Goal: Task Accomplishment & Management: Complete application form

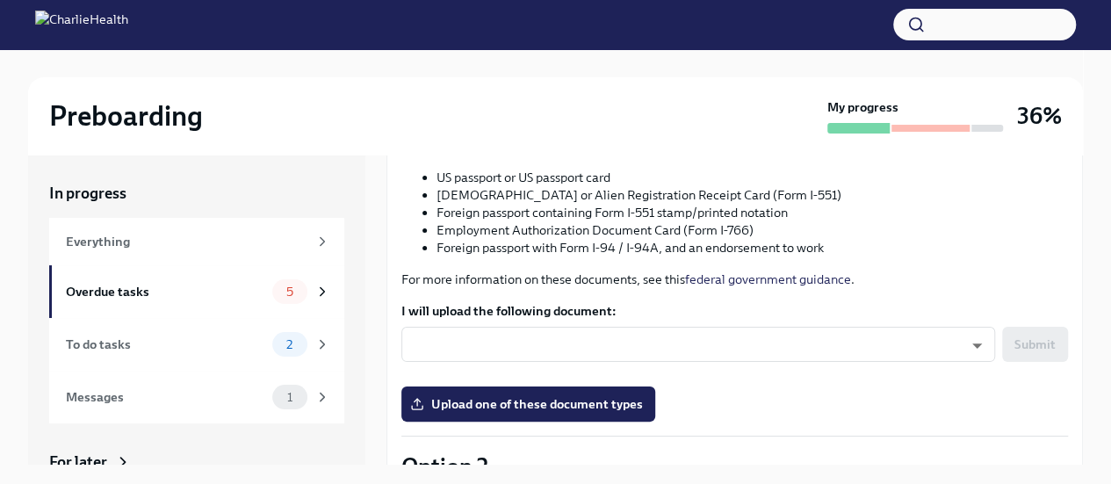
scroll to position [351, 0]
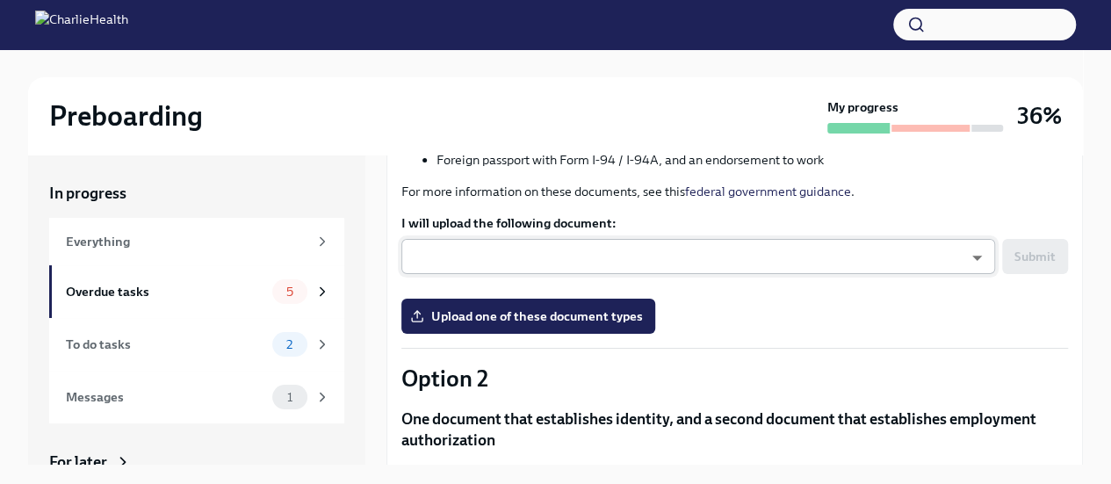
click at [510, 252] on body "Preboarding My progress 36% In progress Everything Overdue tasks 5 To do tasks …" at bounding box center [555, 257] width 1111 height 514
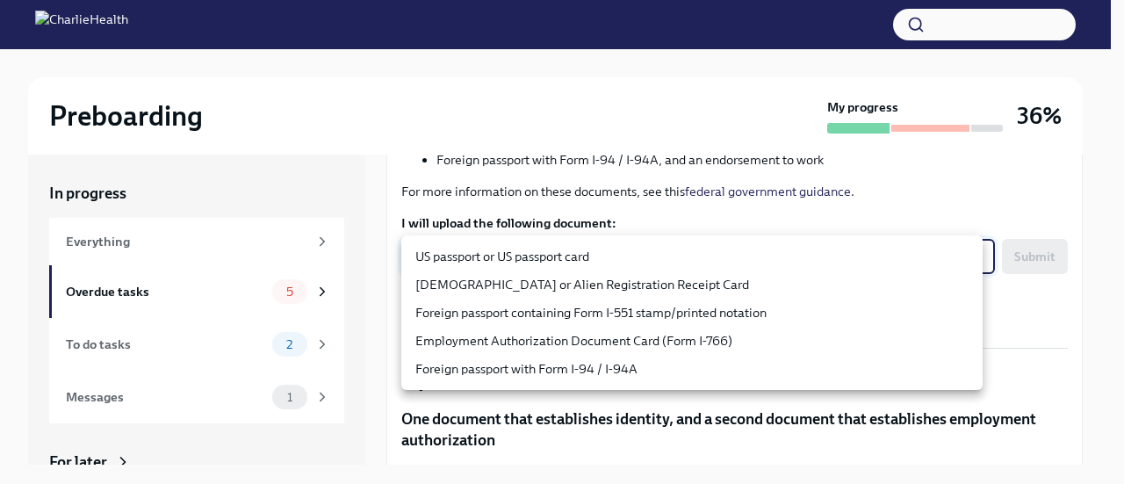
click at [510, 254] on li "US passport or US passport card" at bounding box center [691, 256] width 581 height 28
type input "KnYOjnC8x"
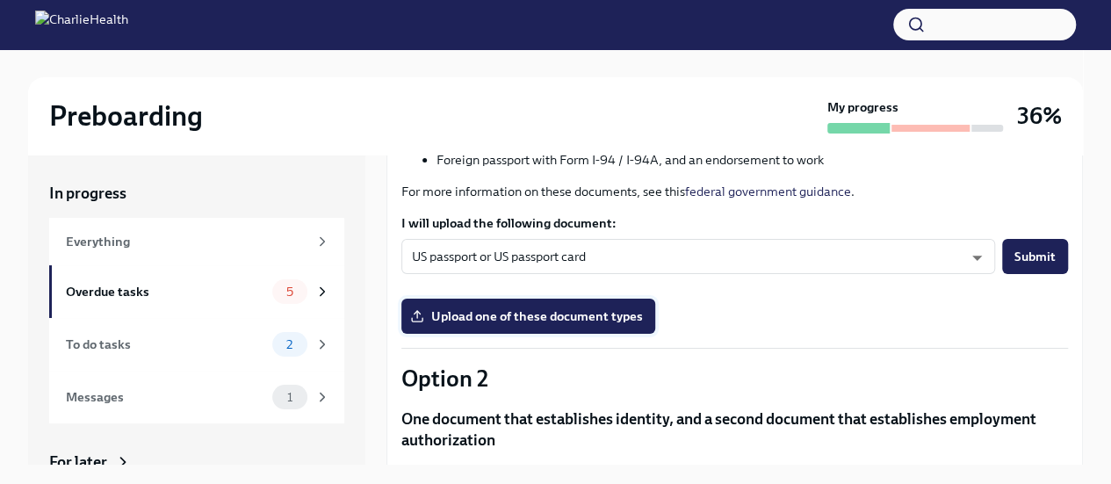
click at [483, 316] on span "Upload one of these document types" at bounding box center [528, 316] width 229 height 18
click at [0, 0] on input "Upload one of these document types" at bounding box center [0, 0] width 0 height 0
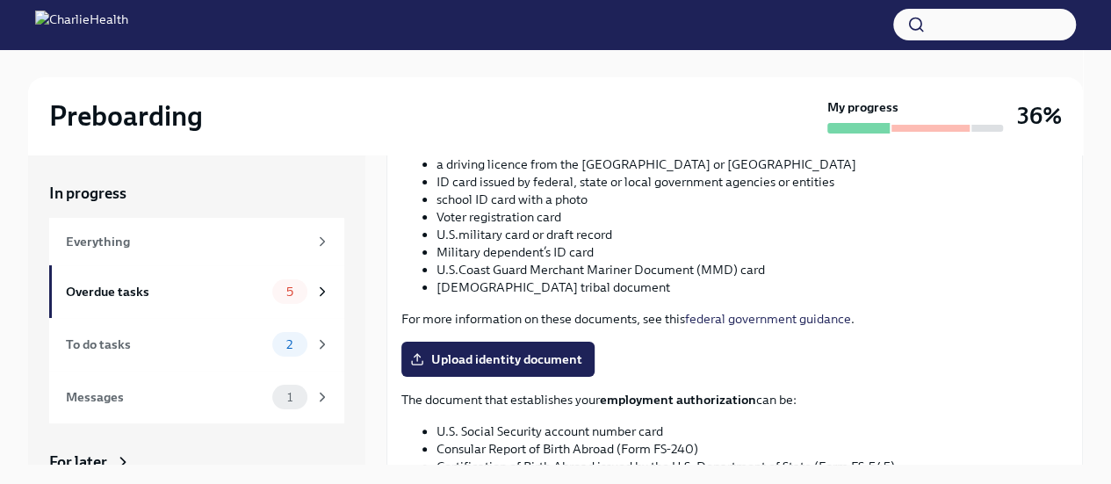
scroll to position [720, 0]
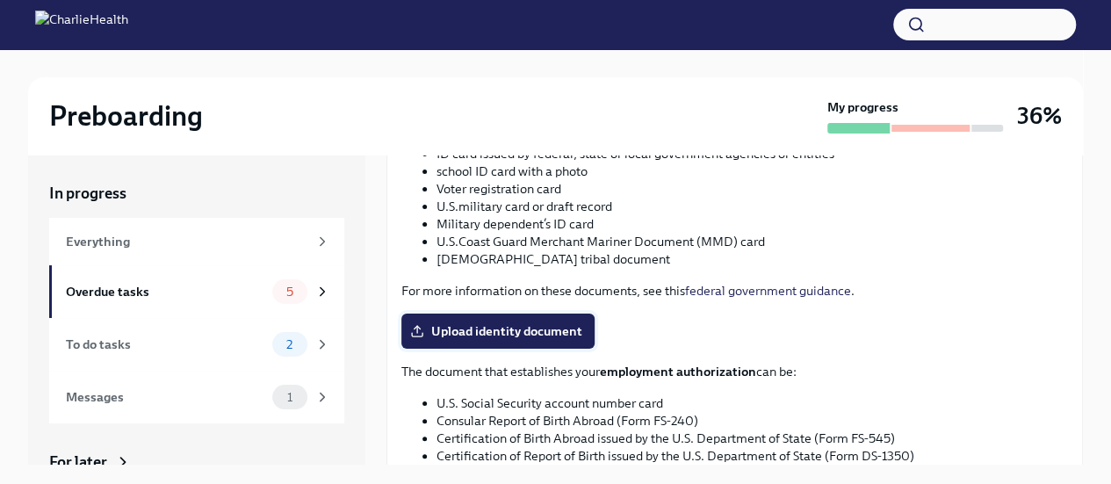
click at [534, 336] on span "Upload identity document" at bounding box center [498, 331] width 169 height 18
click at [0, 0] on input "Upload identity document" at bounding box center [0, 0] width 0 height 0
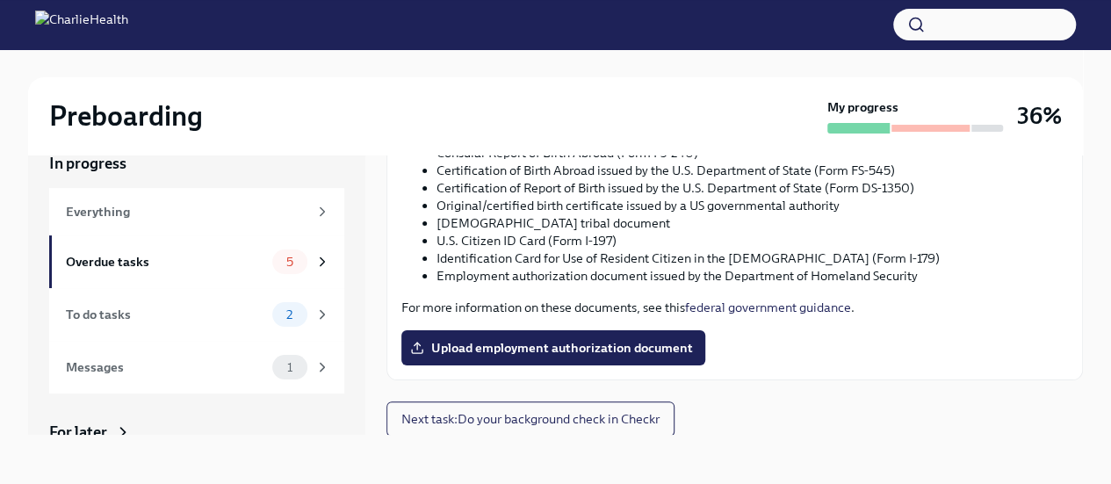
scroll to position [958, 0]
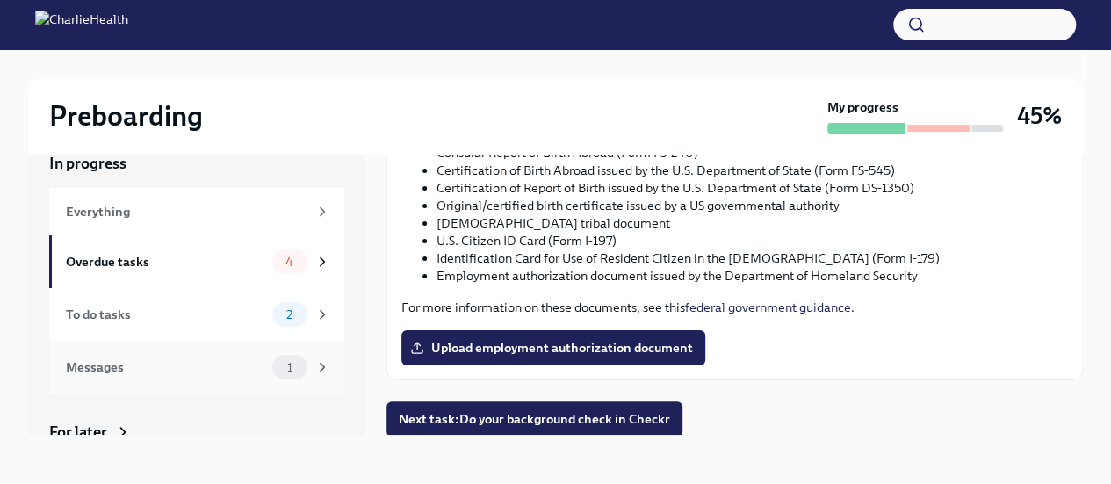
click at [88, 359] on div "Messages" at bounding box center [165, 366] width 199 height 19
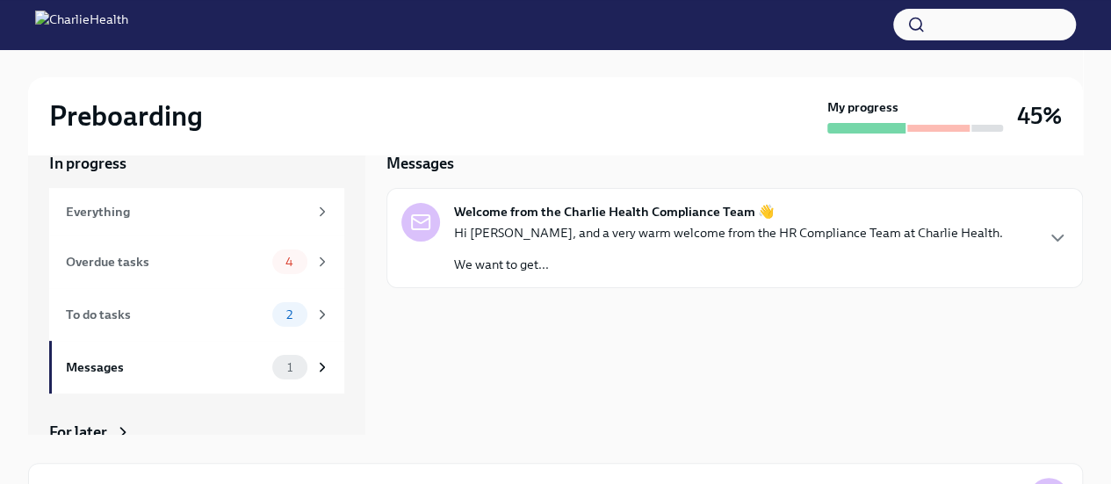
click at [601, 231] on p "Hi Stephanie, and a very warm welcome from the HR Compliance Team at Charlie He…" at bounding box center [728, 233] width 549 height 18
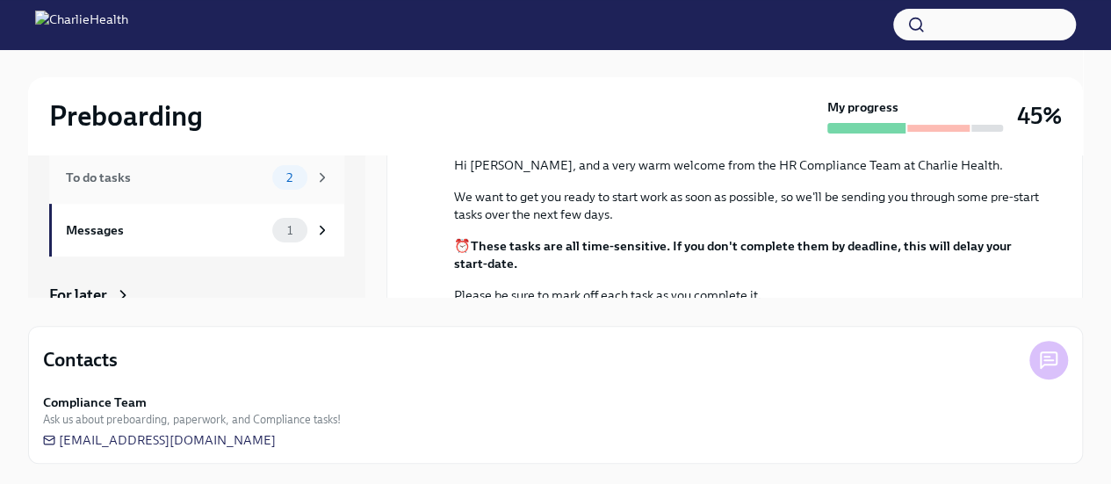
click at [95, 176] on div "To do tasks" at bounding box center [165, 177] width 199 height 19
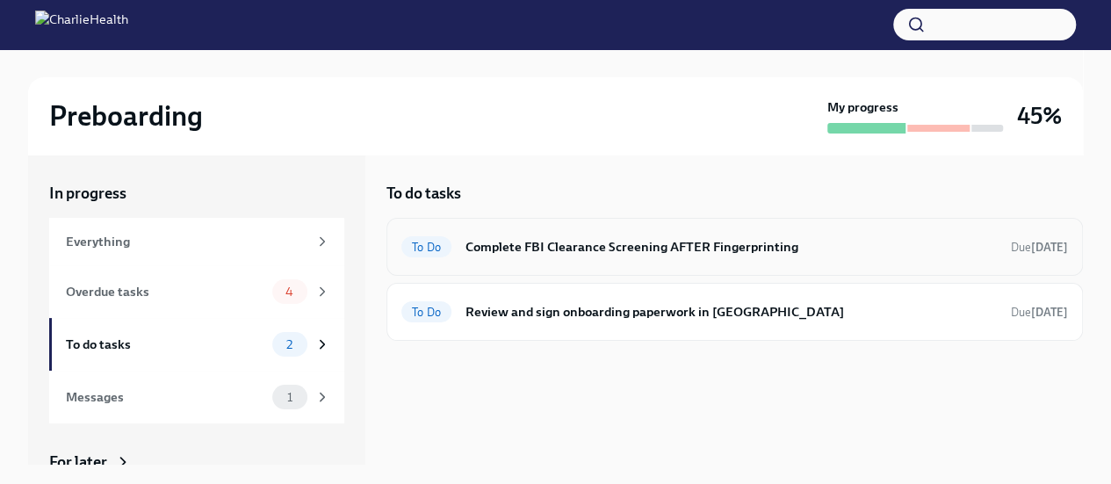
click at [550, 243] on h6 "Complete FBI Clearance Screening AFTER Fingerprinting" at bounding box center [730, 246] width 531 height 19
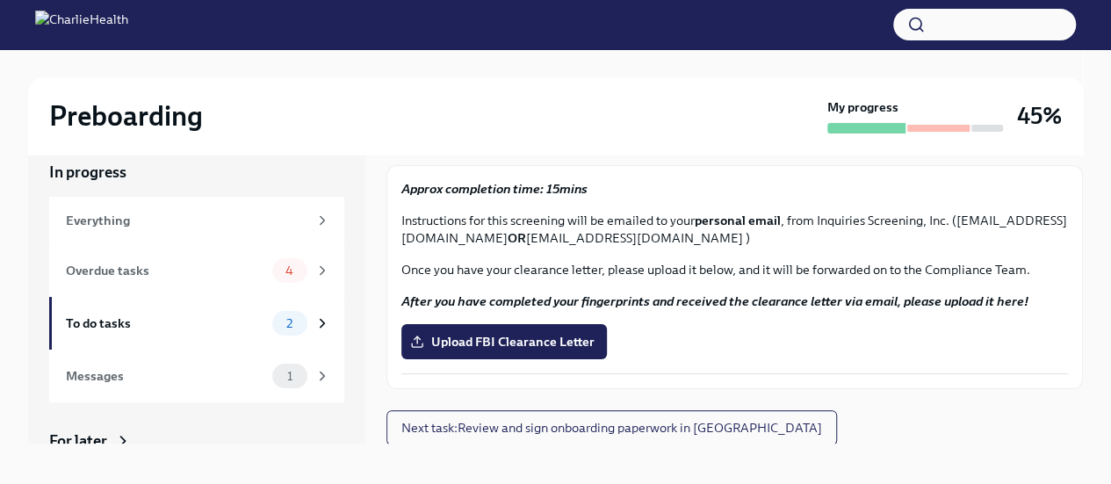
scroll to position [30, 0]
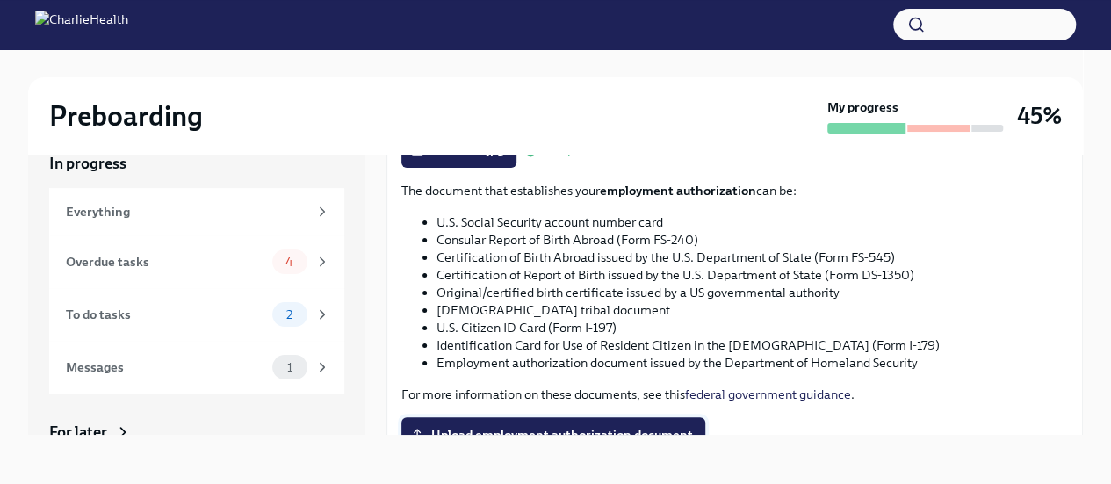
scroll to position [959, 0]
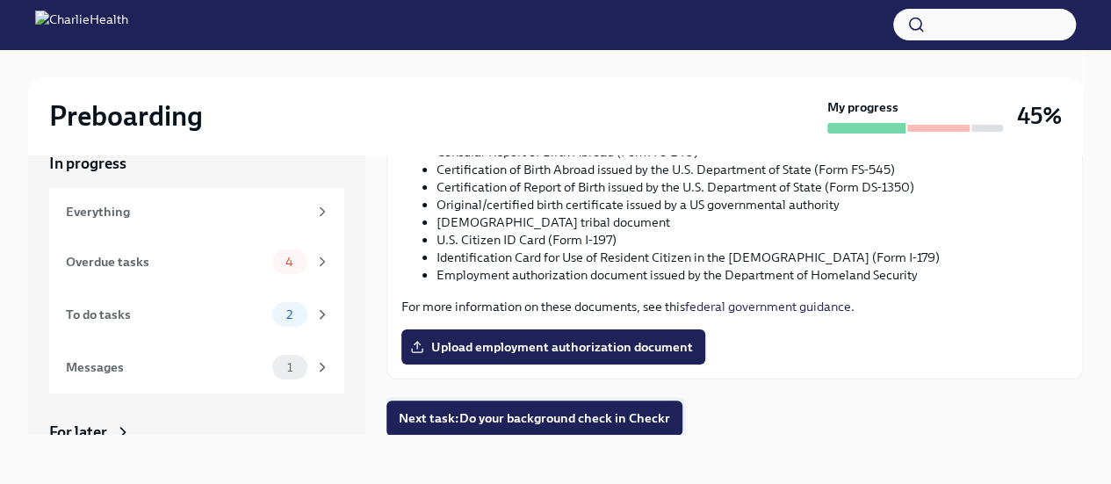
click at [508, 418] on span "Next task : Do your background check in Checkr" at bounding box center [534, 418] width 271 height 18
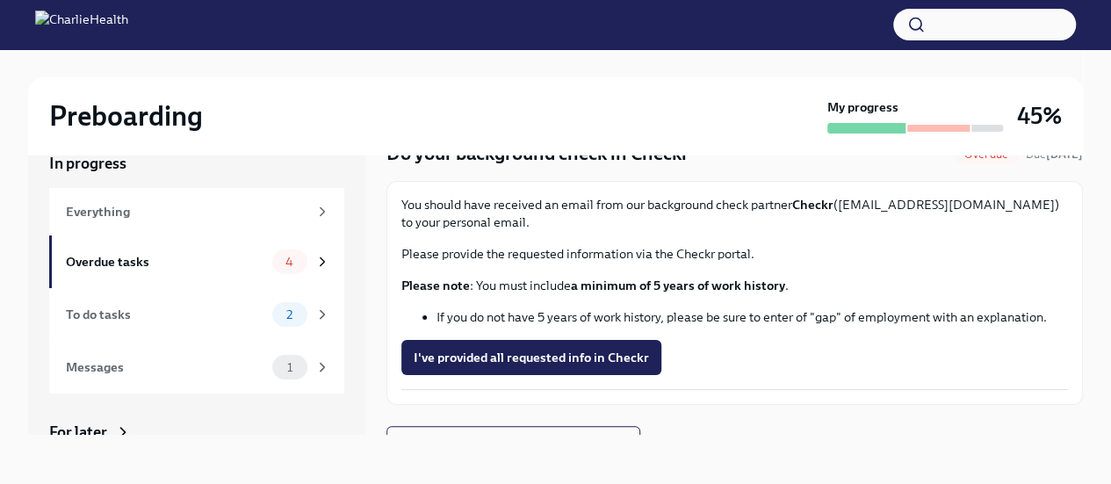
scroll to position [72, 0]
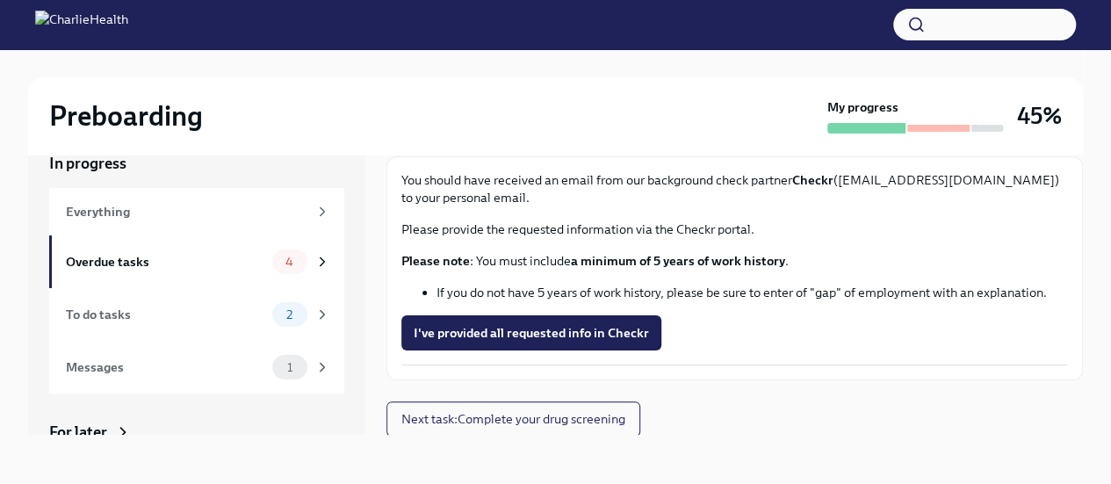
click at [493, 342] on button "I've provided all requested info in Checkr" at bounding box center [531, 332] width 260 height 35
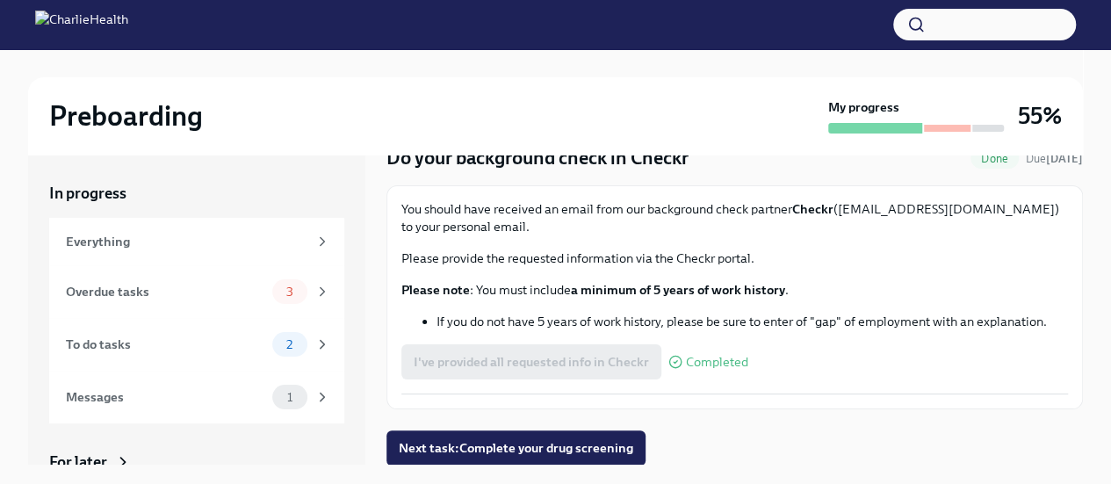
scroll to position [30, 0]
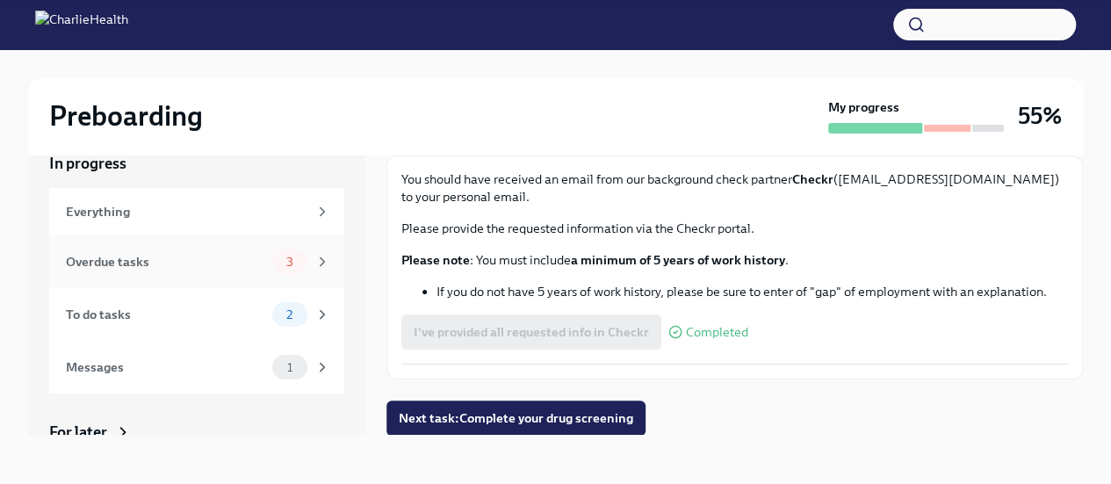
click at [95, 257] on div "Overdue tasks" at bounding box center [165, 261] width 199 height 19
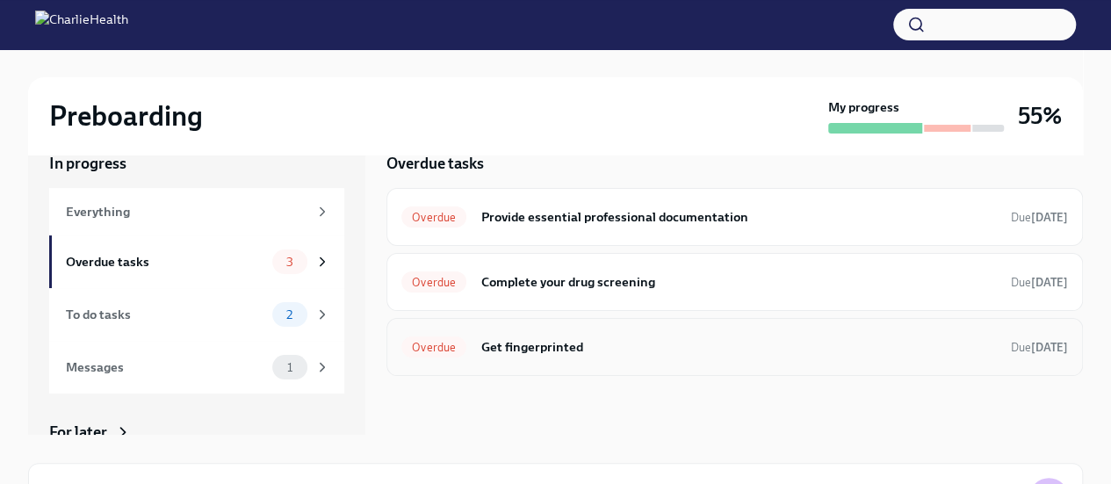
click at [553, 338] on h6 "Get fingerprinted" at bounding box center [738, 346] width 516 height 19
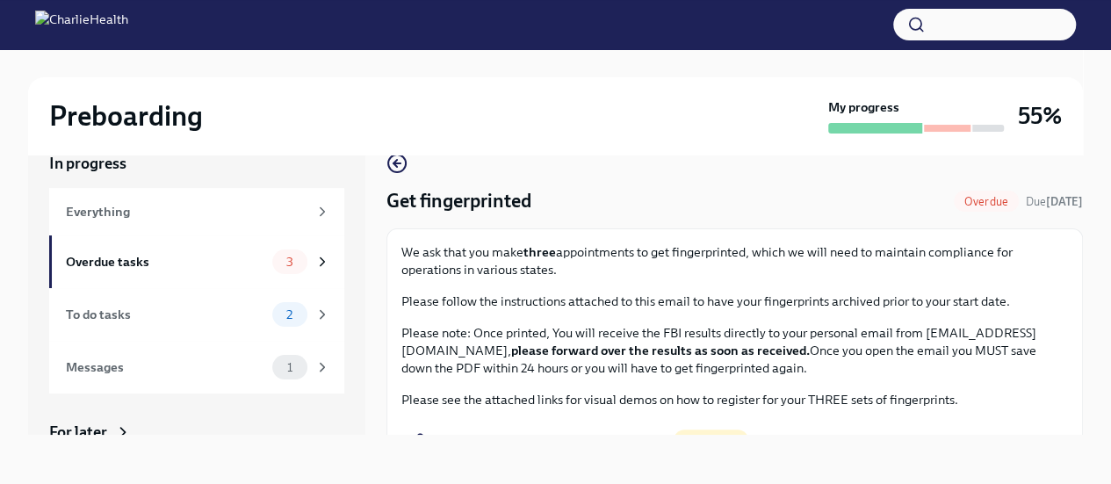
scroll to position [88, 0]
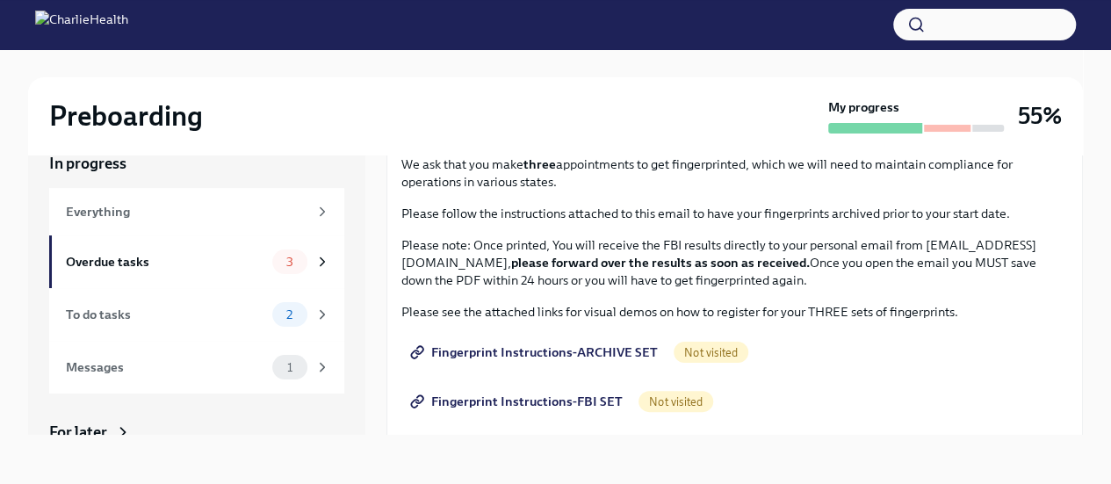
click at [514, 349] on span "Fingerprint Instructions-ARCHIVE SET" at bounding box center [536, 352] width 244 height 18
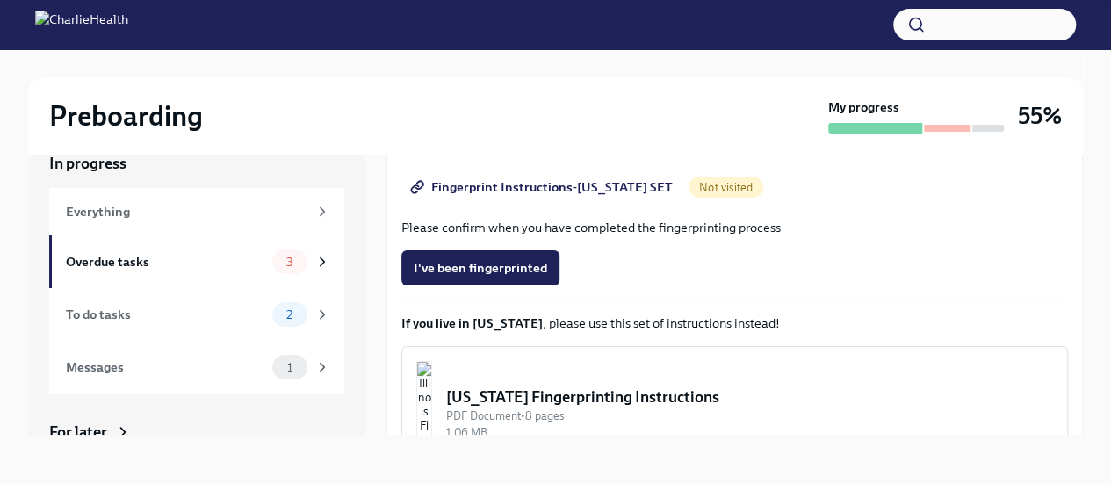
scroll to position [263, 0]
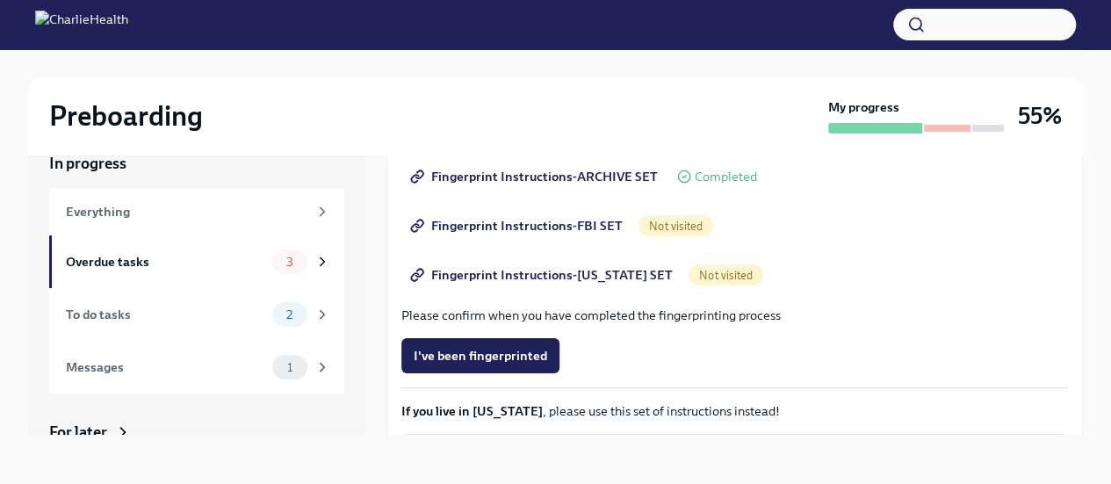
click at [490, 220] on span "Fingerprint Instructions-FBI SET" at bounding box center [518, 226] width 209 height 18
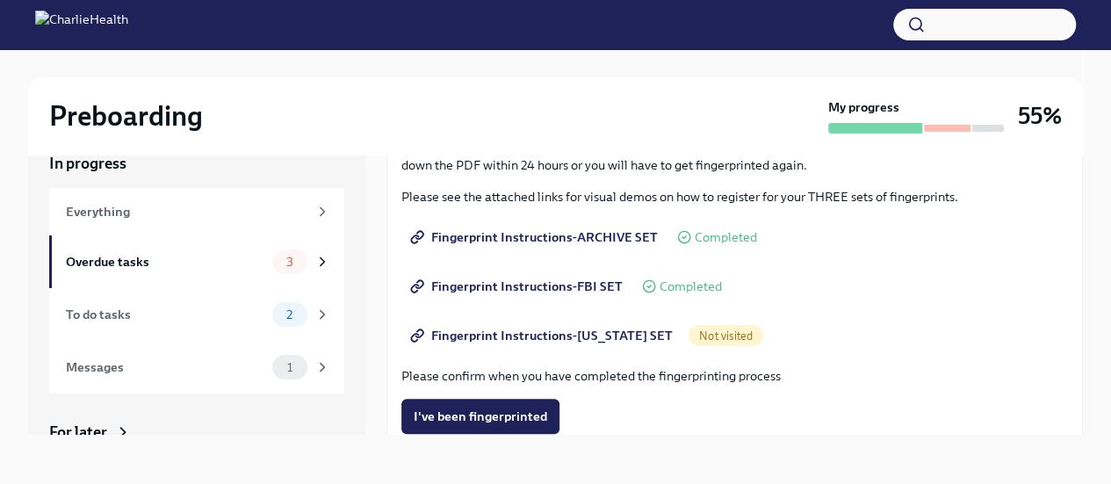
scroll to position [176, 0]
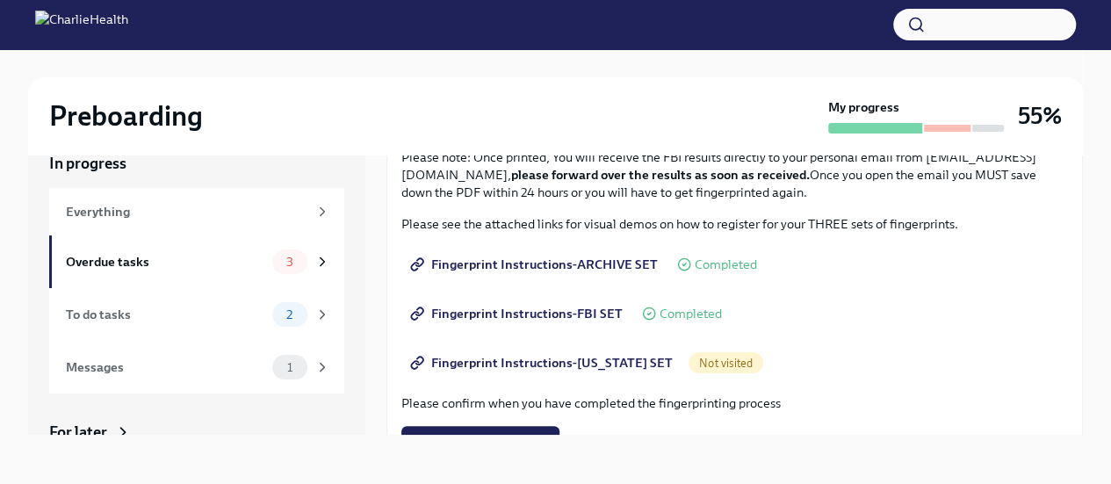
click at [515, 306] on span "Fingerprint Instructions-FBI SET" at bounding box center [518, 314] width 209 height 18
click at [571, 359] on span "Fingerprint Instructions-[US_STATE] SET" at bounding box center [543, 363] width 259 height 18
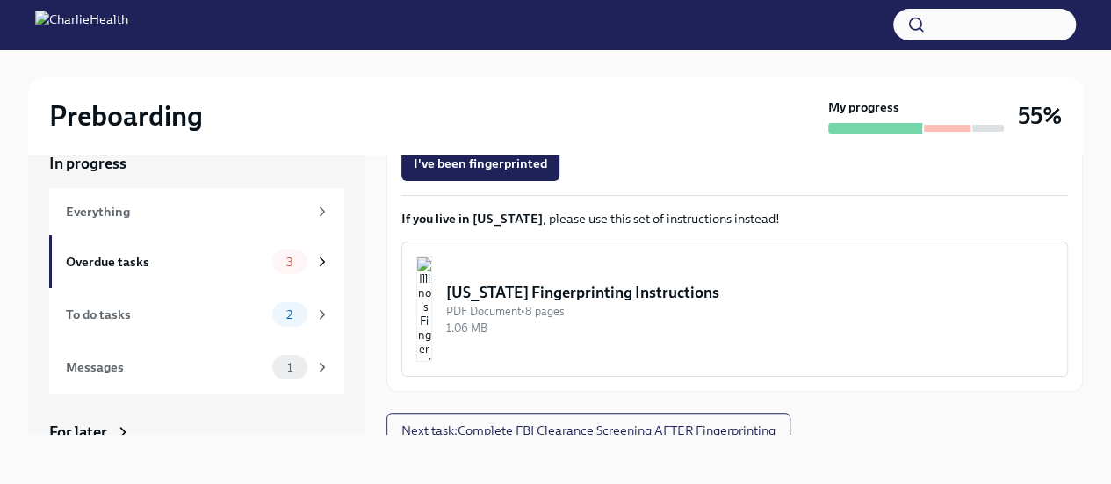
scroll to position [467, 0]
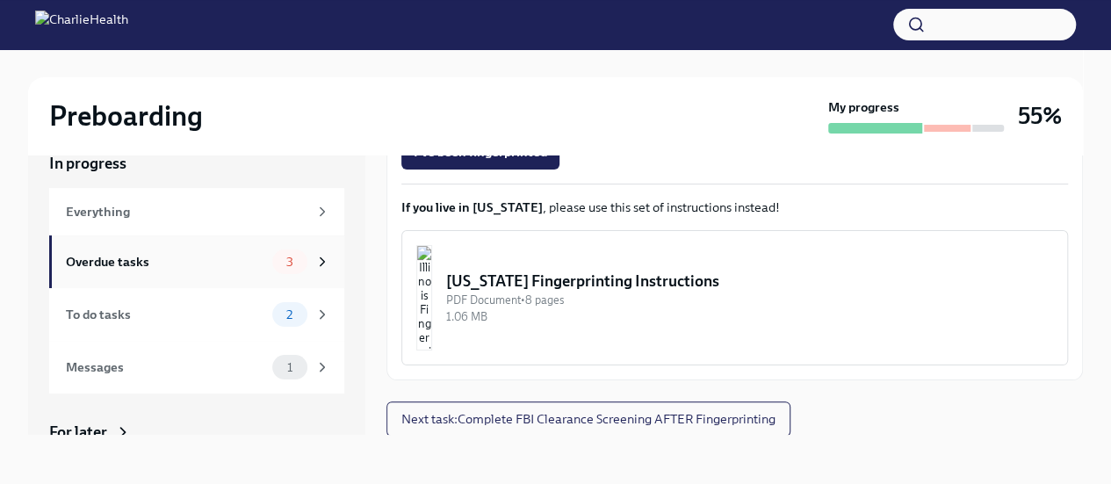
click at [145, 277] on div "Overdue tasks 3" at bounding box center [196, 261] width 295 height 53
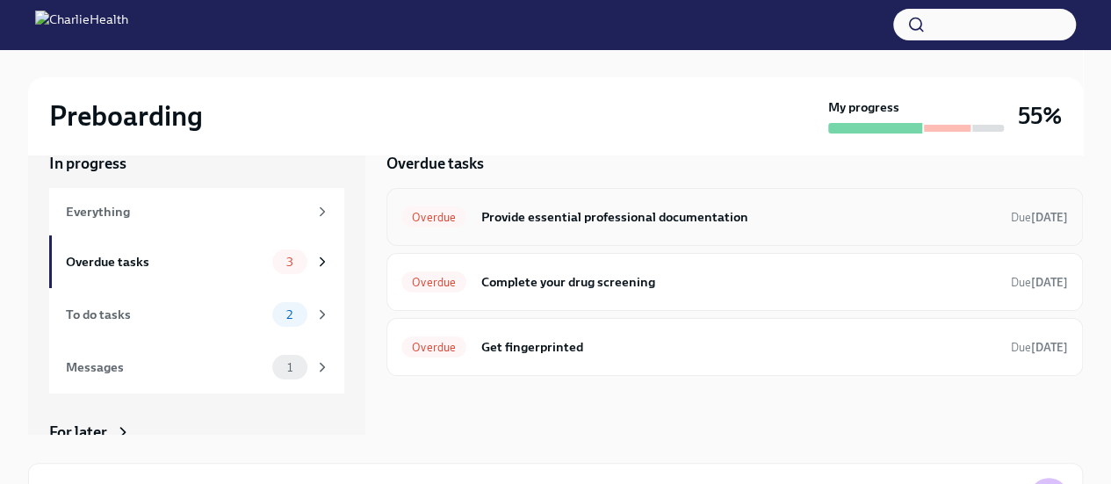
click at [521, 218] on h6 "Provide essential professional documentation" at bounding box center [738, 216] width 516 height 19
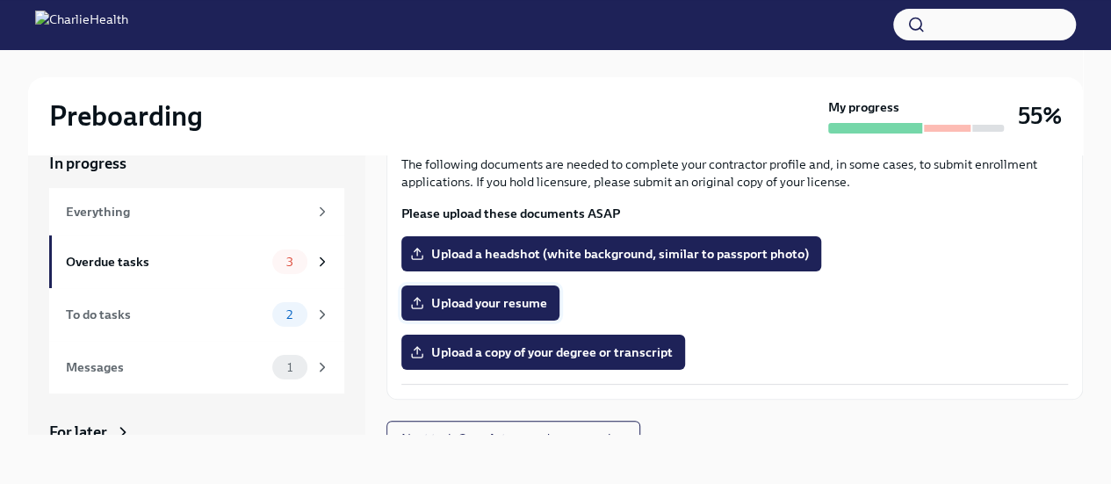
scroll to position [107, 0]
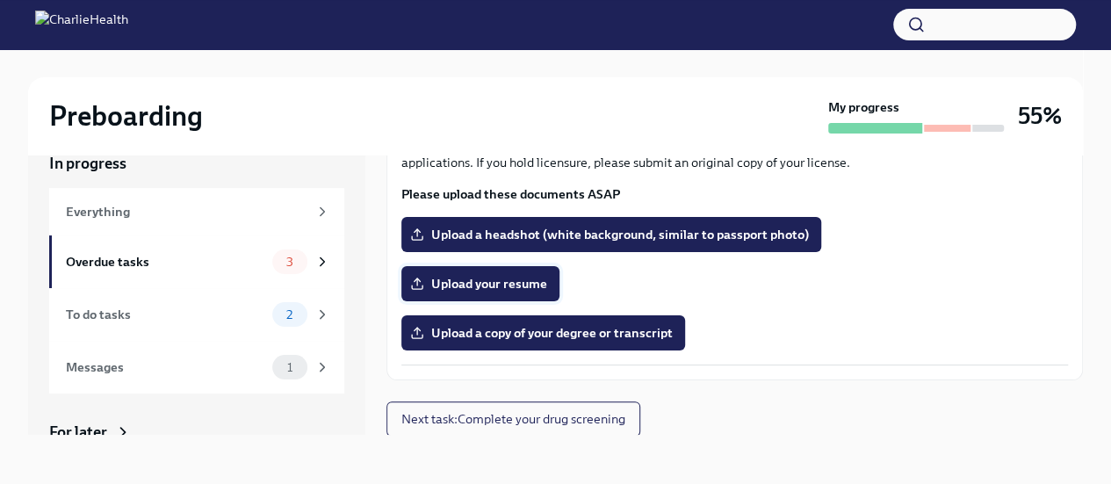
click at [505, 285] on span "Upload your resume" at bounding box center [480, 284] width 133 height 18
click at [0, 0] on input "Upload your resume" at bounding box center [0, 0] width 0 height 0
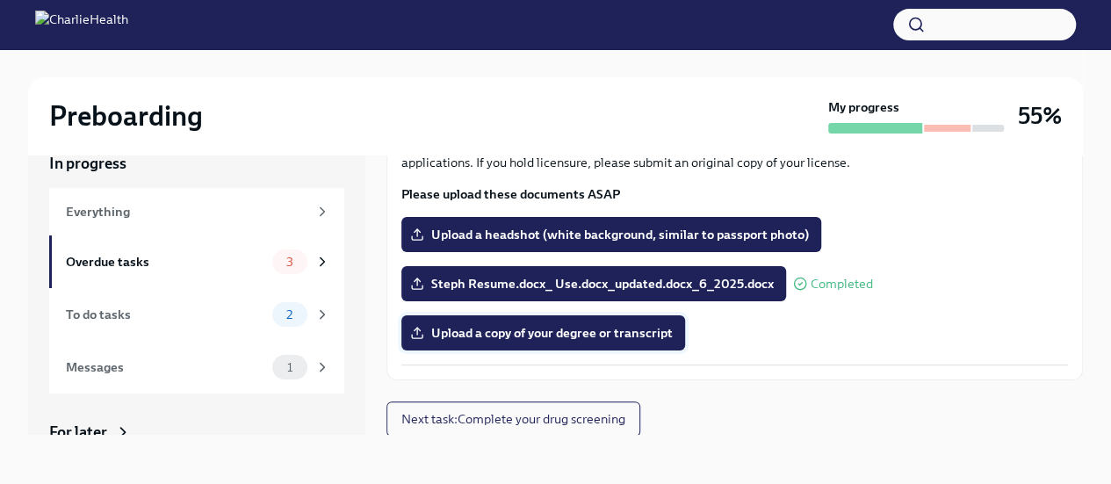
click at [450, 339] on span "Upload a copy of your degree or transcript" at bounding box center [543, 333] width 259 height 18
click at [0, 0] on input "Upload a copy of your degree or transcript" at bounding box center [0, 0] width 0 height 0
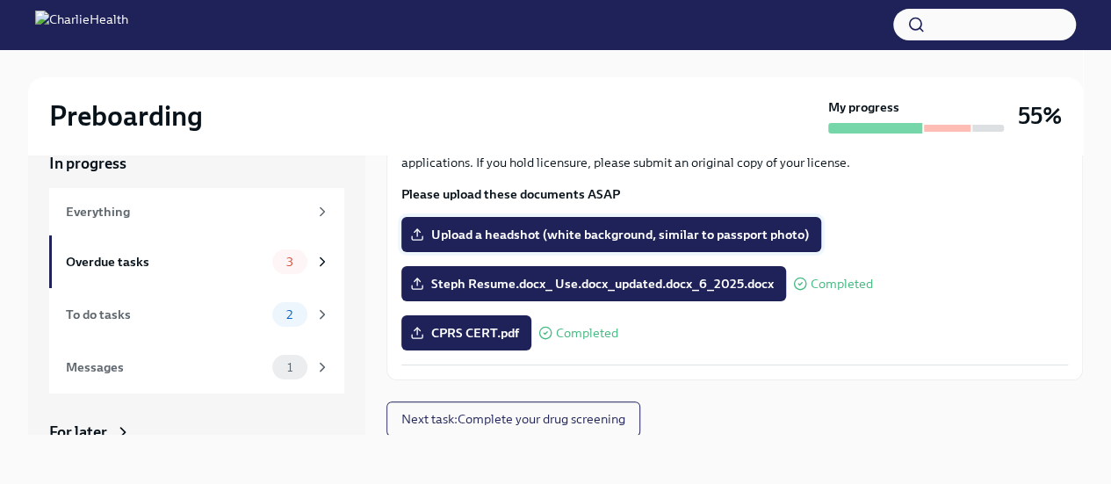
click at [651, 240] on span "Upload a headshot (white background, similar to passport photo)" at bounding box center [611, 235] width 395 height 18
click at [0, 0] on input "Upload a headshot (white background, similar to passport photo)" at bounding box center [0, 0] width 0 height 0
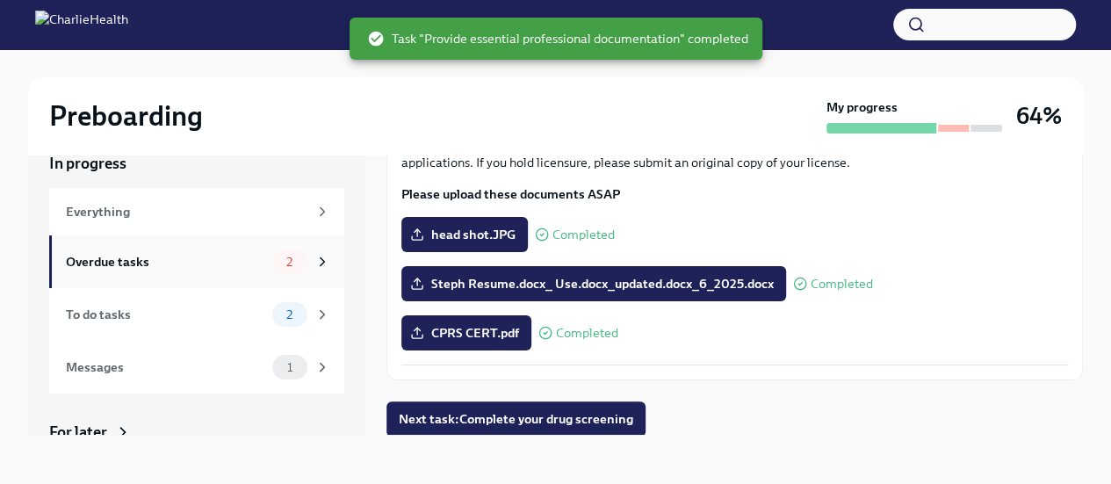
click at [142, 260] on div "Overdue tasks" at bounding box center [165, 261] width 199 height 19
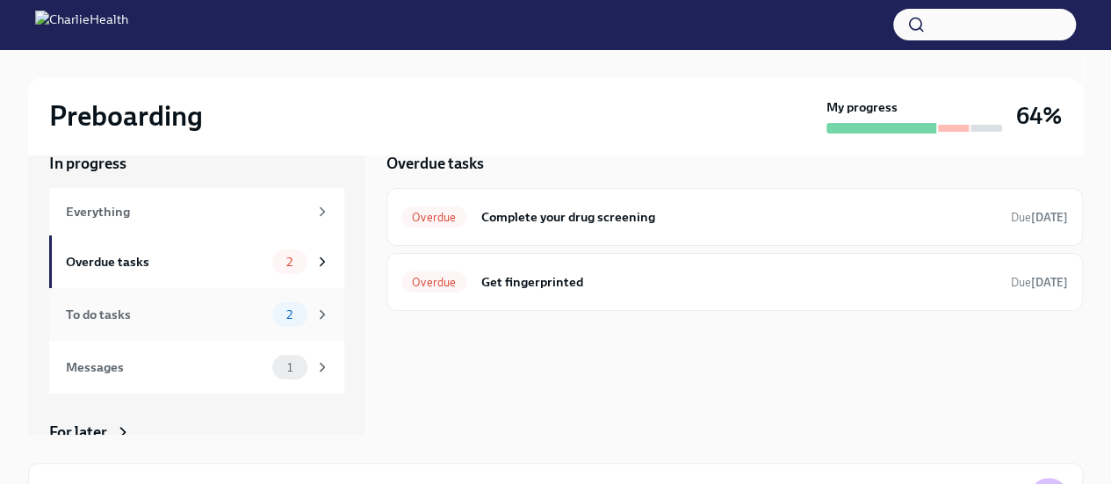
click at [166, 317] on div "To do tasks" at bounding box center [165, 314] width 199 height 19
